Goal: Find specific page/section: Find specific page/section

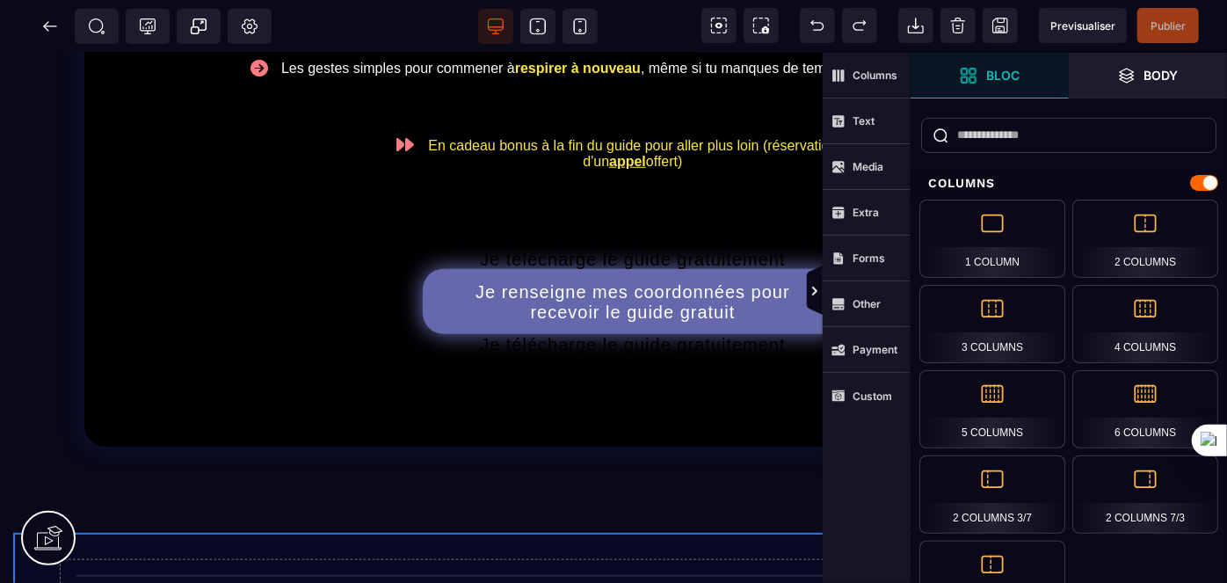
scroll to position [719, 0]
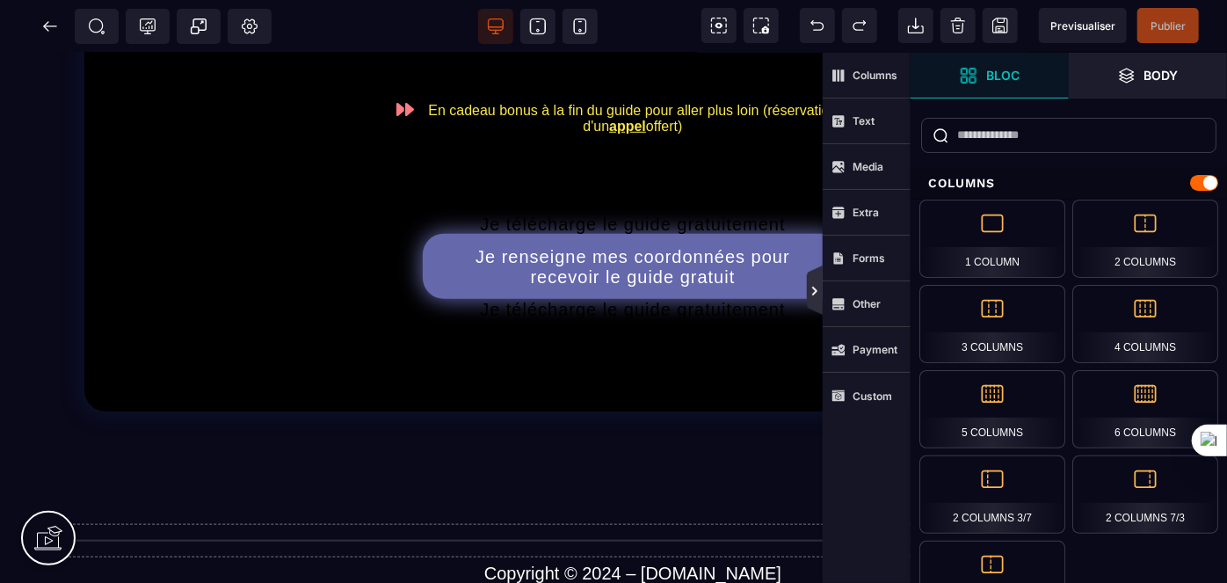
click at [818, 295] on icon at bounding box center [815, 291] width 14 height 14
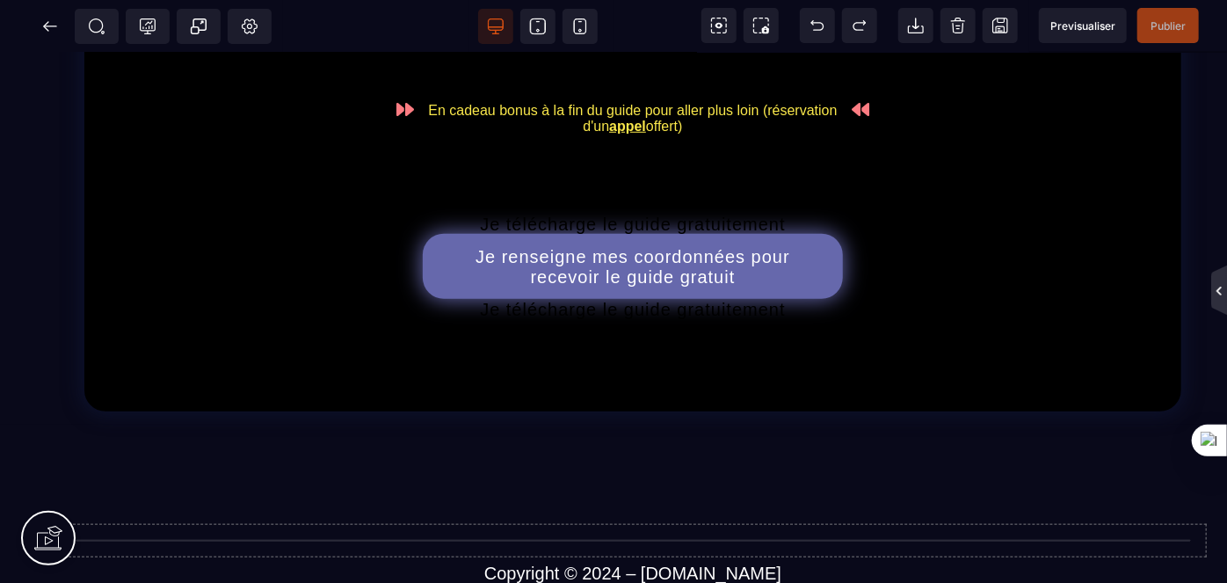
drag, startPoint x: 1219, startPoint y: 250, endPoint x: 1219, endPoint y: 302, distance: 52.8
click at [1219, 302] on icon at bounding box center [1220, 290] width 16 height 49
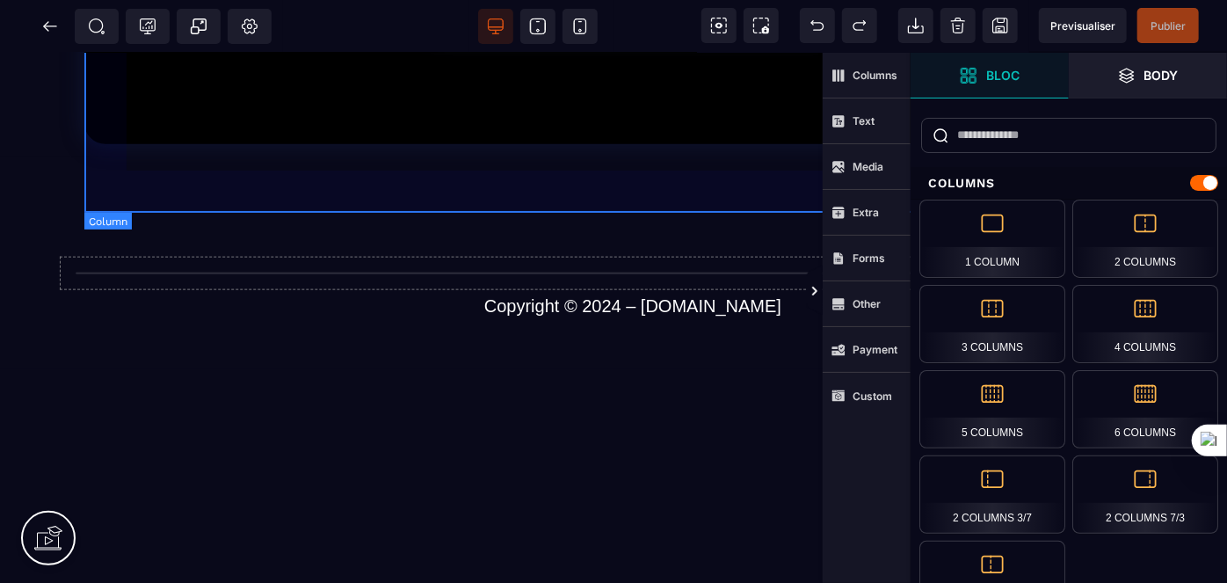
scroll to position [958, 0]
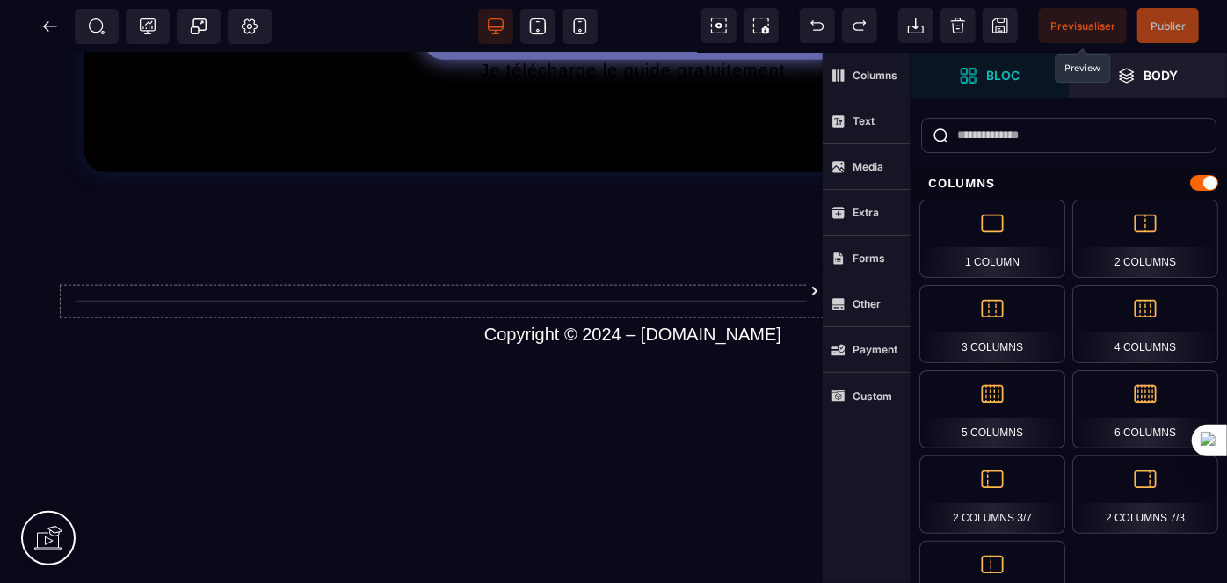
click at [1068, 29] on span "Previsualiser" at bounding box center [1083, 25] width 65 height 13
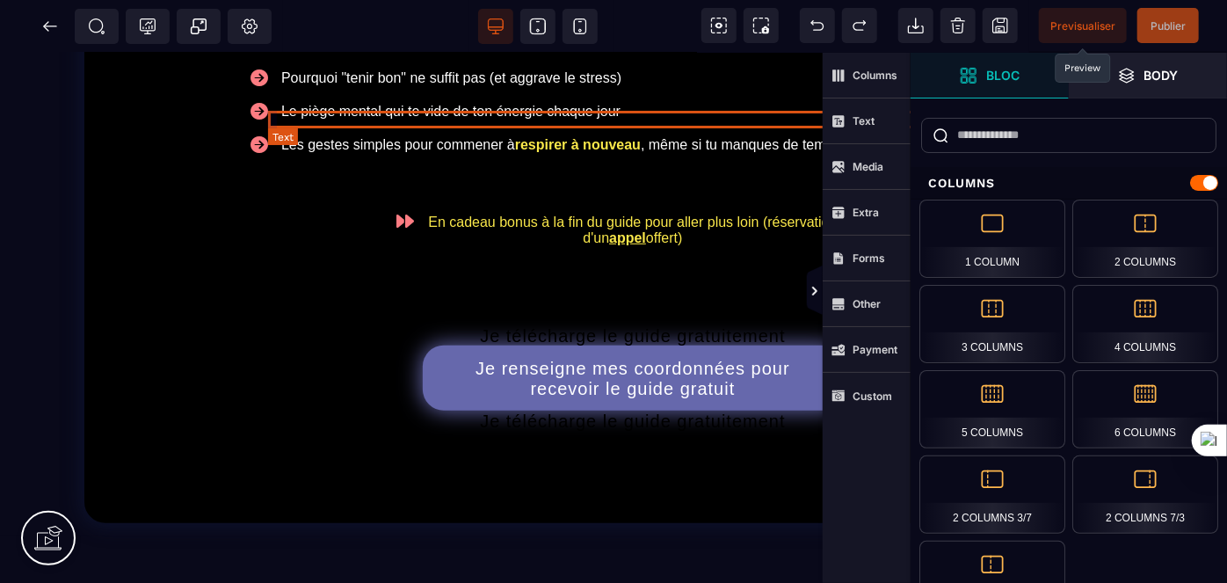
scroll to position [559, 0]
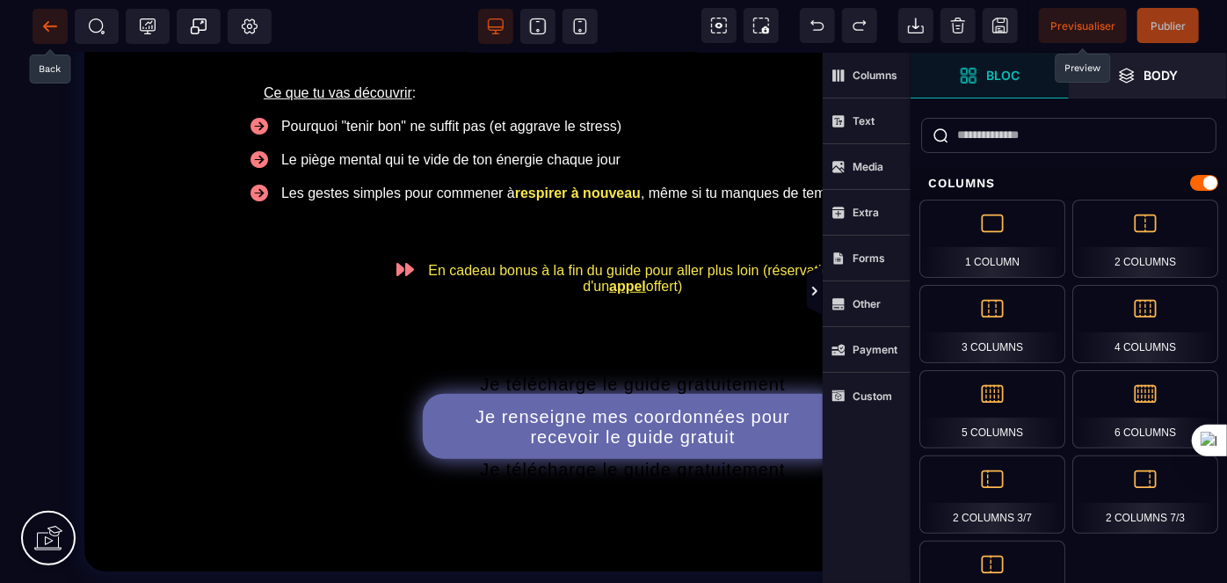
click at [41, 31] on icon at bounding box center [50, 27] width 18 height 18
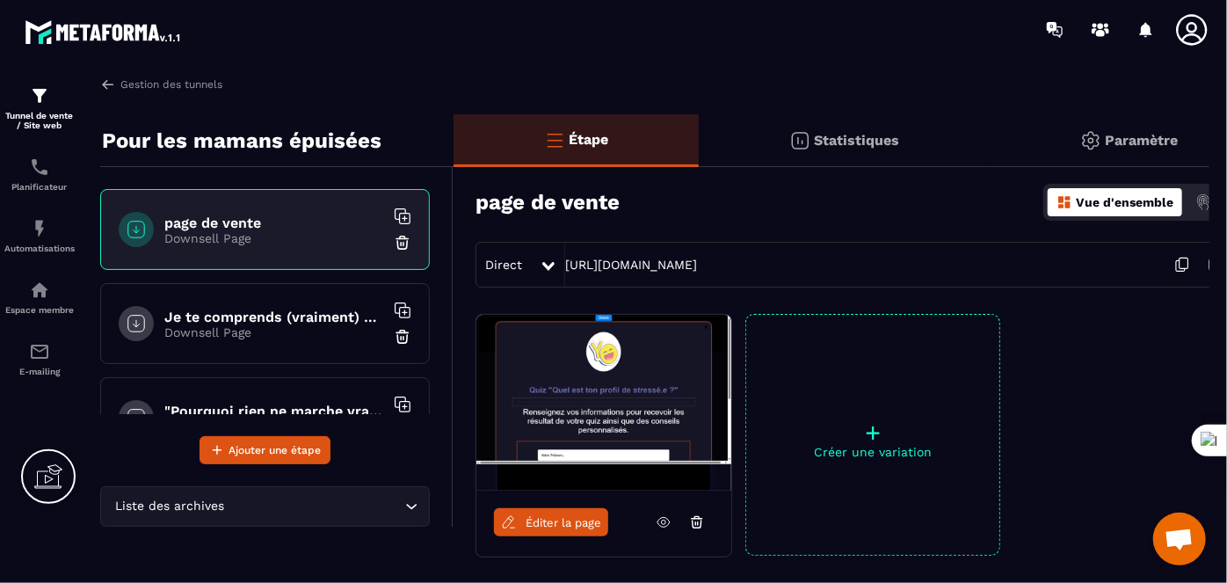
click at [280, 317] on h6 "Je te comprends (vraiment) copy" at bounding box center [274, 317] width 220 height 17
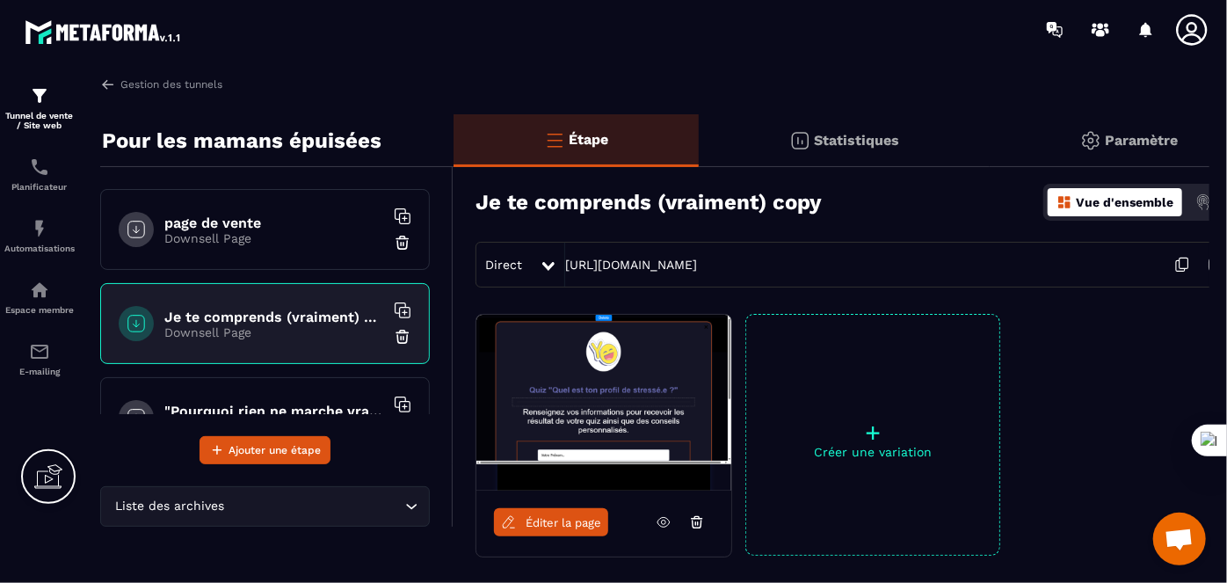
click at [528, 520] on span "Éditer la page" at bounding box center [564, 522] width 76 height 13
